Goal: Check status: Check status

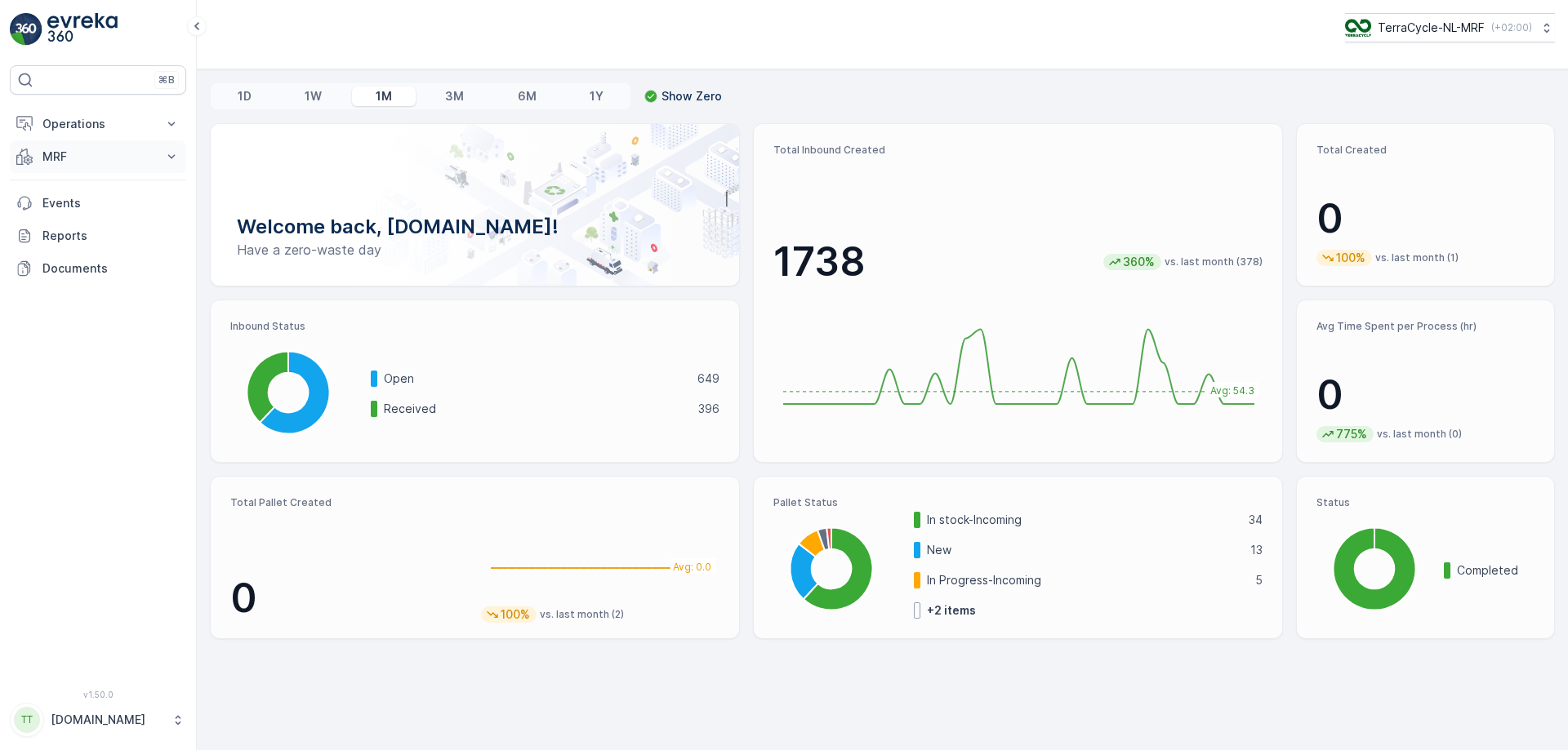
click at [169, 151] on icon at bounding box center [171, 157] width 16 height 16
click at [73, 208] on p "Inbound" at bounding box center [63, 207] width 44 height 16
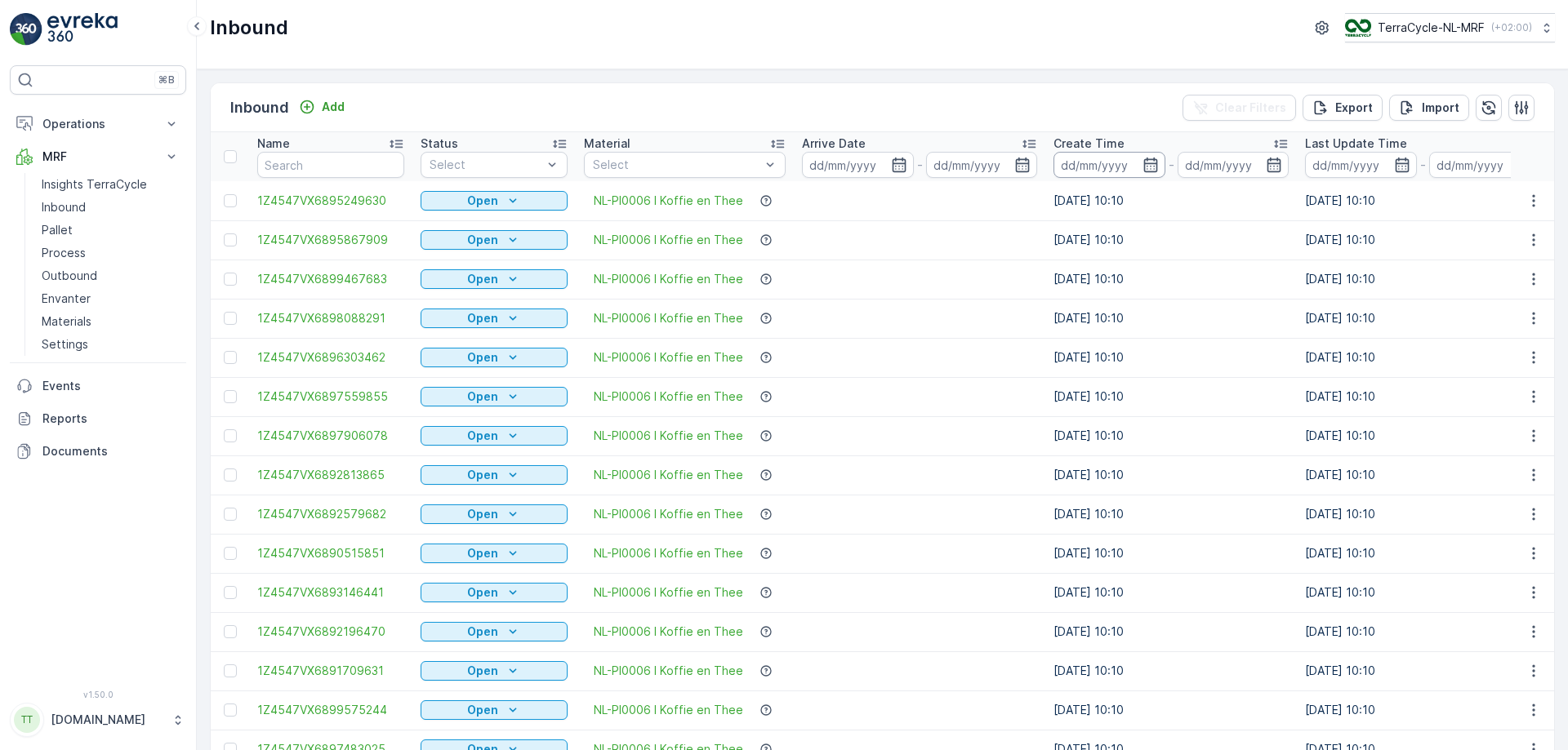
click at [1114, 167] on input at bounding box center [1109, 164] width 112 height 26
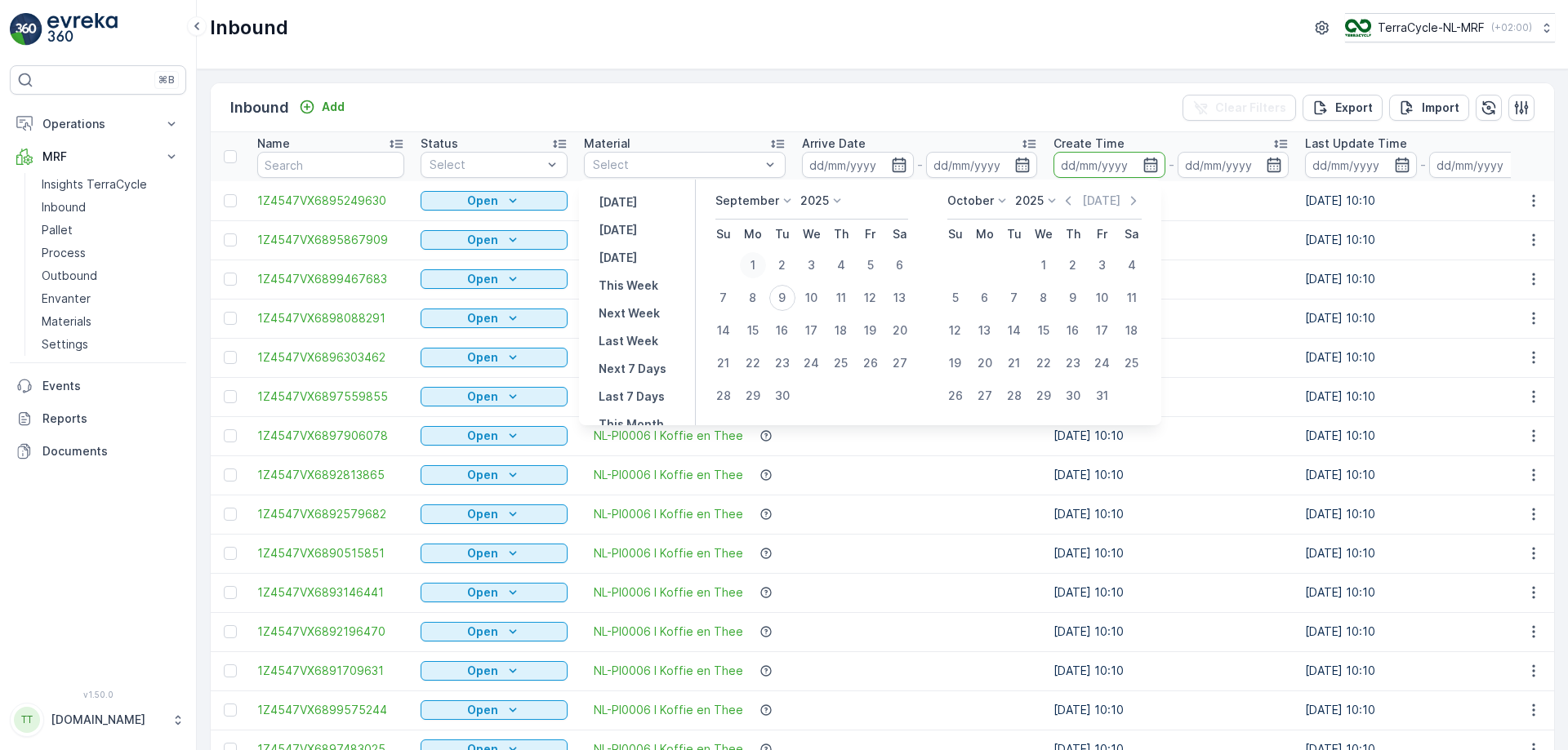
click at [756, 265] on div "1" at bounding box center [752, 266] width 26 height 26
type input "[DATE]"
click at [783, 297] on div "9" at bounding box center [782, 298] width 26 height 26
type input "[DATE]"
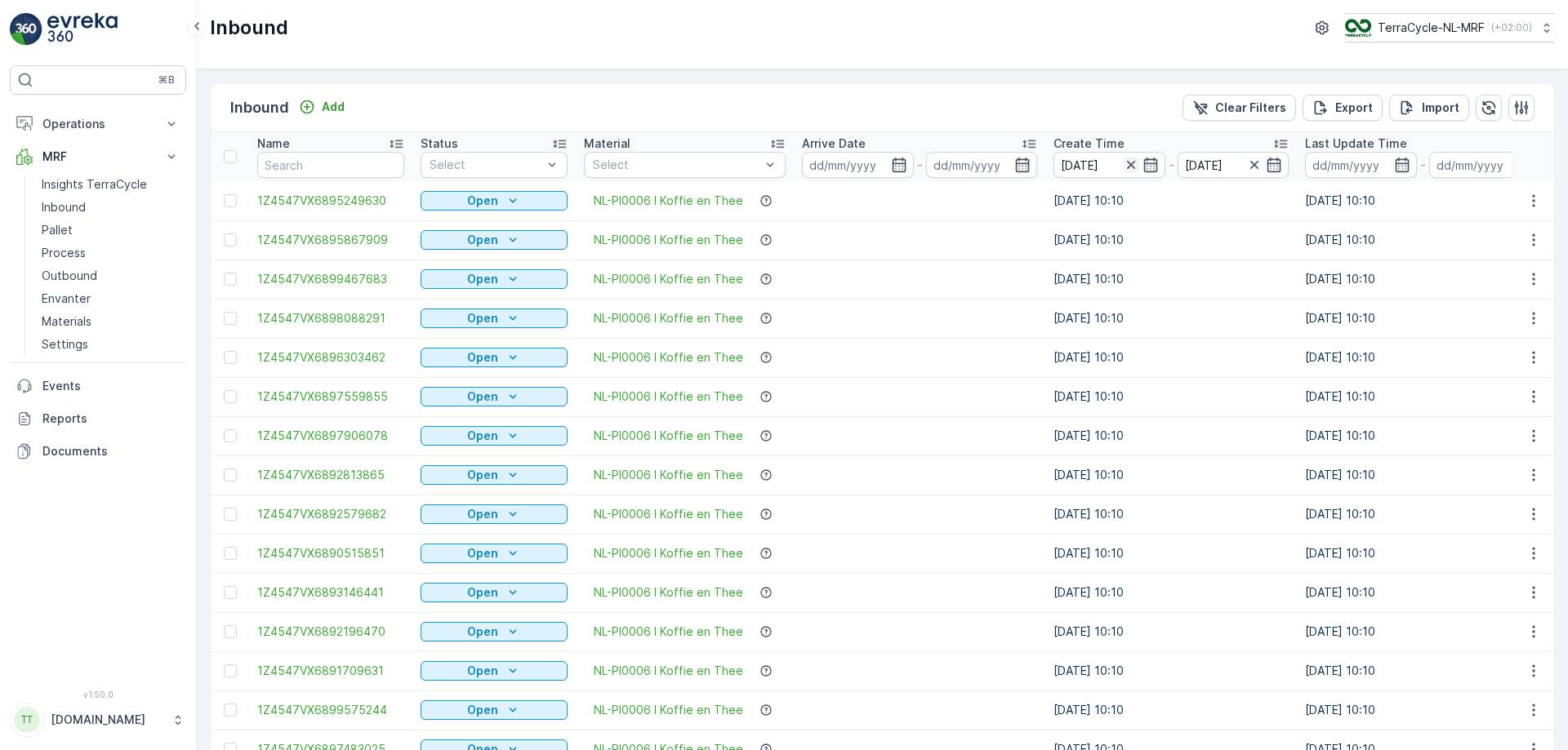
click at [1129, 161] on icon "button" at bounding box center [1131, 164] width 16 height 16
click at [840, 166] on input at bounding box center [857, 164] width 112 height 26
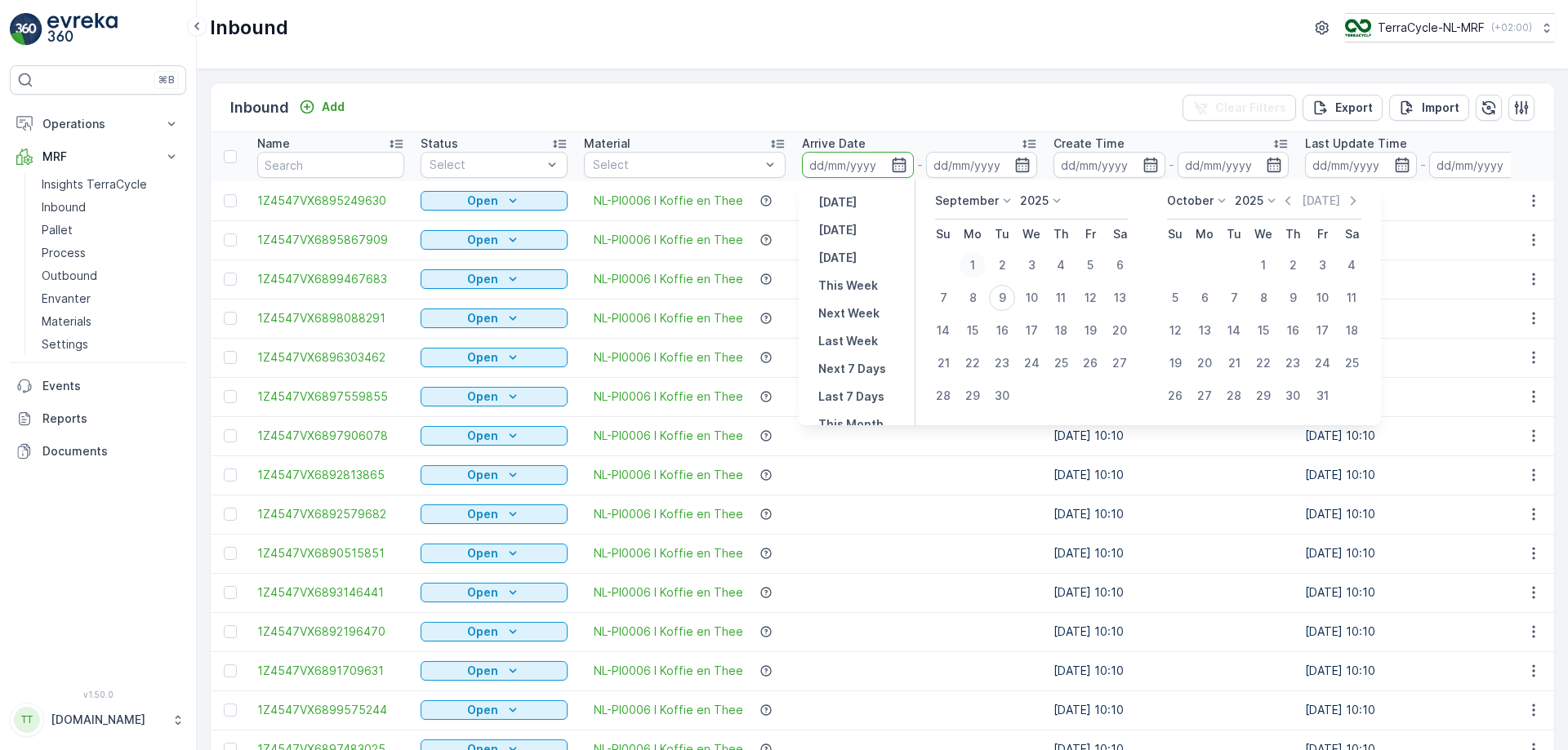
click at [977, 264] on div "1" at bounding box center [972, 266] width 26 height 26
type input "[DATE]"
click at [1001, 291] on div "9" at bounding box center [1002, 298] width 26 height 26
type input "[DATE]"
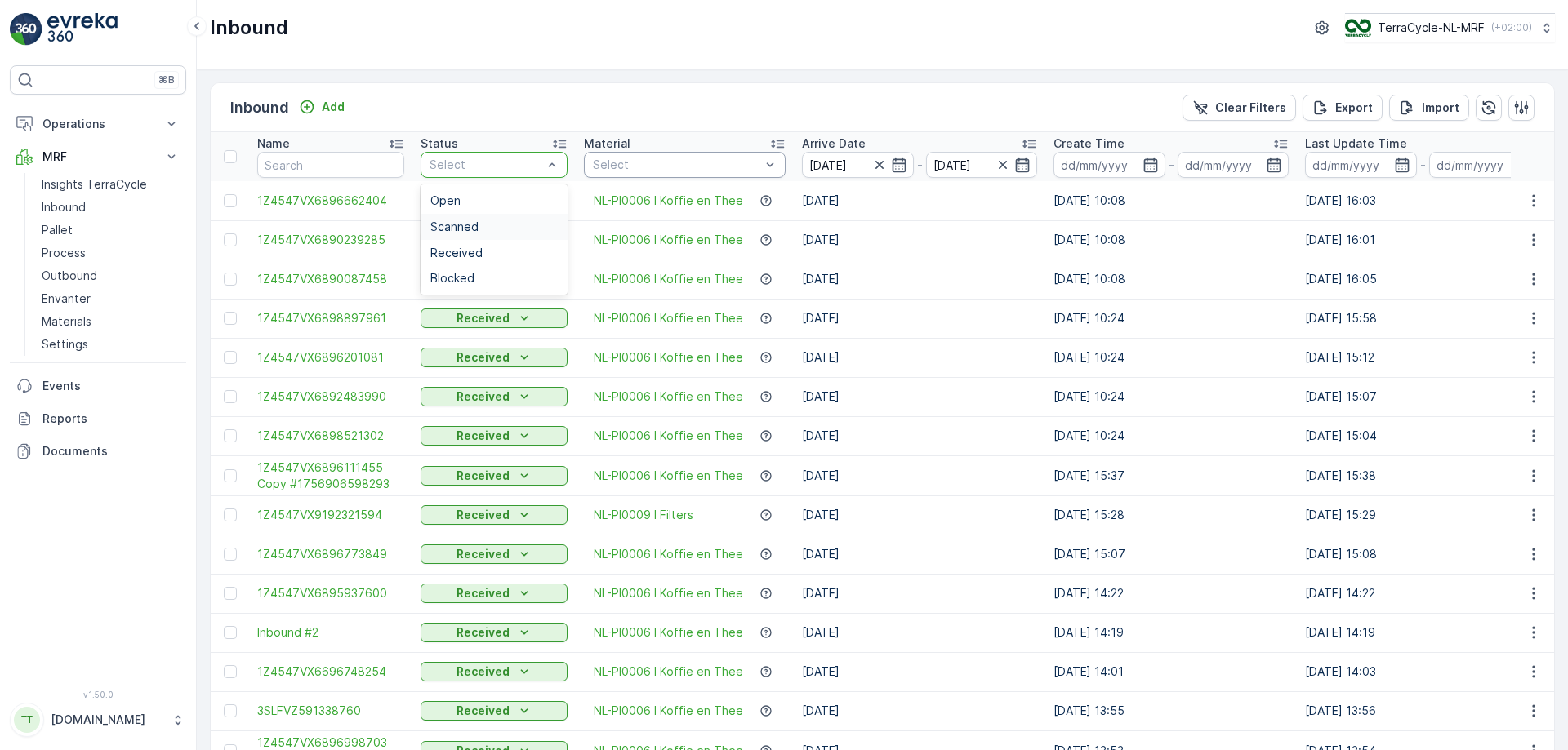
click at [499, 225] on div "Scanned" at bounding box center [494, 226] width 128 height 13
